Goal: Information Seeking & Learning: Learn about a topic

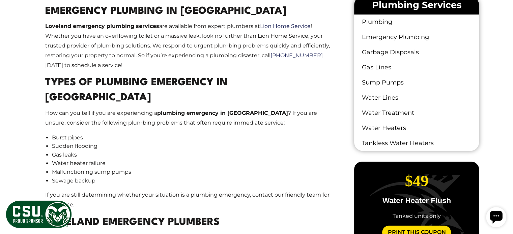
scroll to position [435, 0]
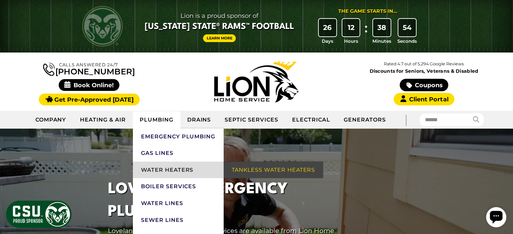
click at [167, 169] on link "Water Heaters" at bounding box center [178, 170] width 91 height 17
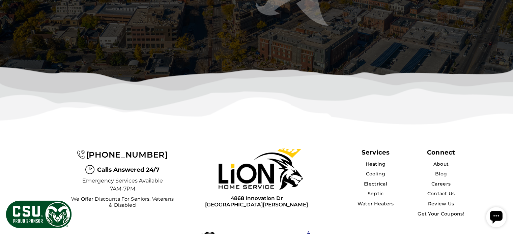
scroll to position [2698, 0]
